Goal: Information Seeking & Learning: Find specific fact

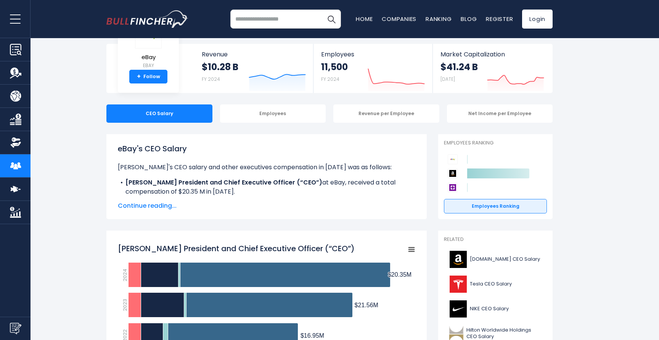
click at [142, 205] on span "Continue reading..." at bounding box center [267, 205] width 298 height 9
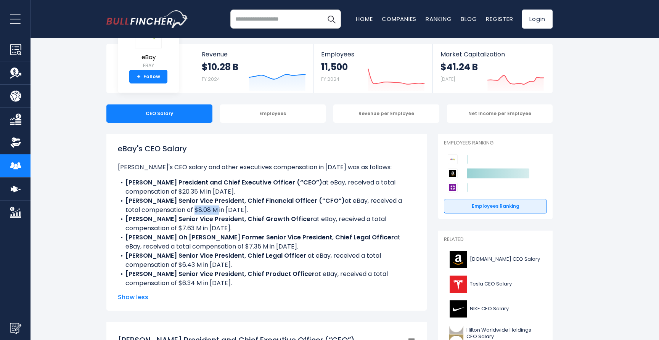
drag, startPoint x: 203, startPoint y: 211, endPoint x: 177, endPoint y: 209, distance: 26.4
click at [177, 209] on li "[PERSON_NAME] Senior Vice President, Chief Financial Officer (“CFO”) at [GEOGRA…" at bounding box center [267, 205] width 298 height 18
drag, startPoint x: 200, startPoint y: 265, endPoint x: 162, endPoint y: 261, distance: 38.3
click at [163, 261] on li "[PERSON_NAME] Senior Vice President, Chief Legal Officer ​ at [GEOGRAPHIC_DATA]…" at bounding box center [267, 260] width 298 height 18
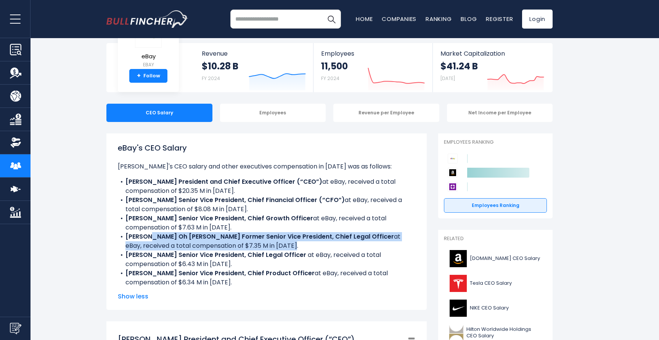
drag, startPoint x: 238, startPoint y: 244, endPoint x: 147, endPoint y: 234, distance: 91.4
click at [147, 234] on li "[PERSON_NAME] Oh [PERSON_NAME] Former Senior Vice President, Chief Legal Office…" at bounding box center [267, 241] width 298 height 18
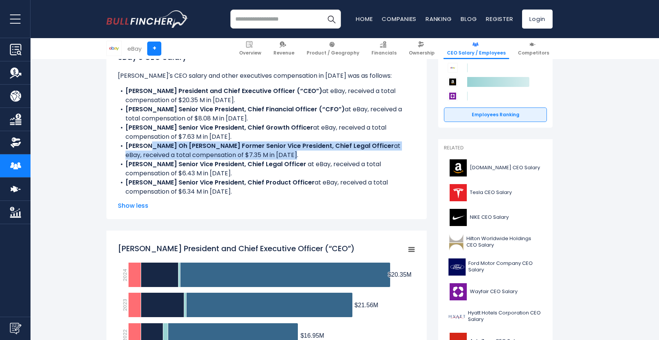
scroll to position [133, 0]
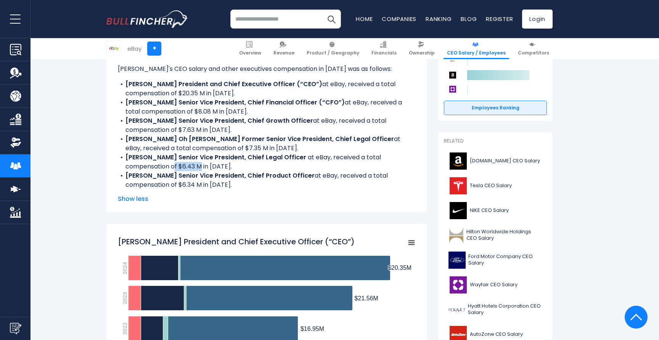
drag, startPoint x: 199, startPoint y: 168, endPoint x: 171, endPoint y: 164, distance: 28.5
click at [171, 164] on li "[PERSON_NAME] Senior Vice President, Chief Legal Officer ​ at [GEOGRAPHIC_DATA]…" at bounding box center [267, 162] width 298 height 18
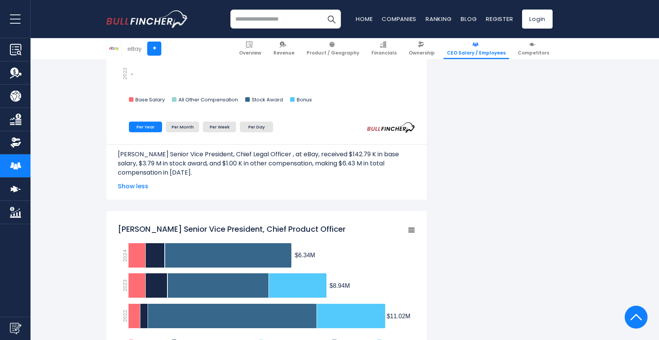
scroll to position [1388, 0]
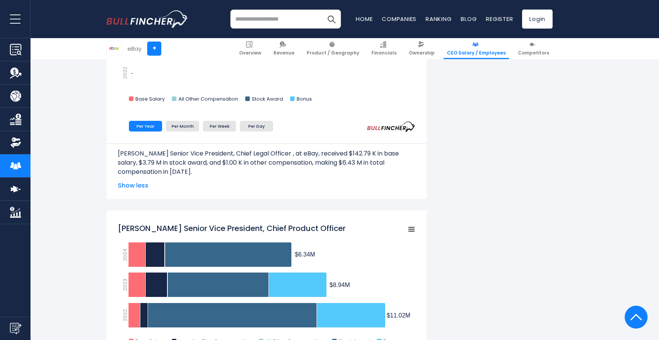
drag, startPoint x: 465, startPoint y: 162, endPoint x: 470, endPoint y: 162, distance: 4.6
click at [470, 162] on div "eBay's CEO Salary [PERSON_NAME]'s CEO salary and other executives compensation …" at bounding box center [329, 112] width 446 height 2660
drag, startPoint x: 379, startPoint y: 155, endPoint x: 403, endPoint y: 173, distance: 29.8
click at [403, 173] on p "[PERSON_NAME] Senior Vice President, Chief Legal Officer ​, at eBay, received $…" at bounding box center [267, 162] width 298 height 27
